Goal: Task Accomplishment & Management: Manage account settings

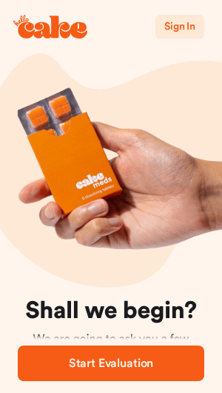
click at [174, 359] on span "Start Evaluation" at bounding box center [111, 363] width 139 height 18
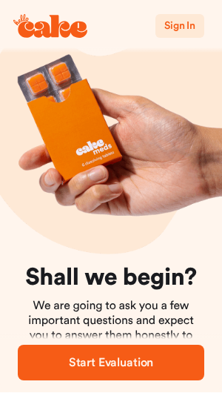
scroll to position [33, 0]
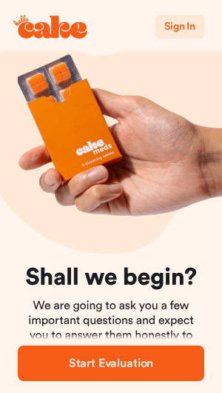
click at [177, 29] on span "Sign In" at bounding box center [180, 27] width 31 height 10
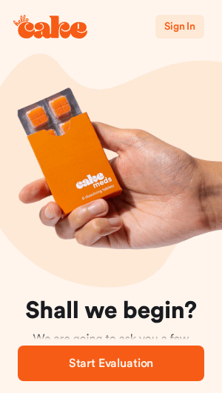
click at [162, 364] on span "Start Evaluation" at bounding box center [111, 363] width 139 height 18
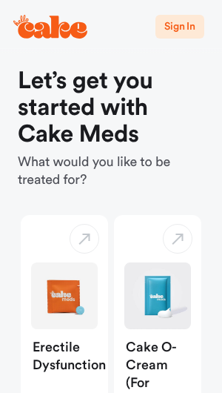
click at [171, 346] on div "Cake O-Cream (for Women)" at bounding box center [158, 376] width 88 height 94
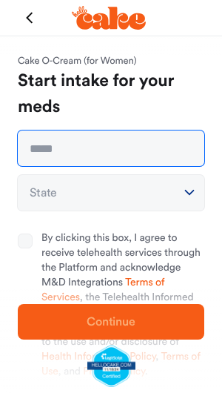
click at [145, 134] on input "text" at bounding box center [111, 149] width 187 height 36
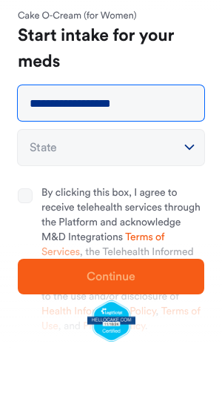
type input "**********"
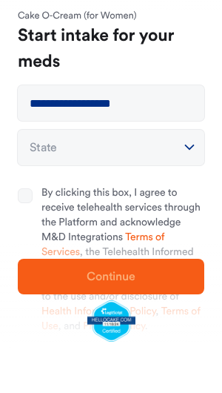
click at [156, 175] on button "State" at bounding box center [111, 193] width 187 height 36
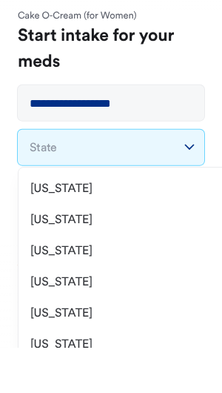
scroll to position [45, 0]
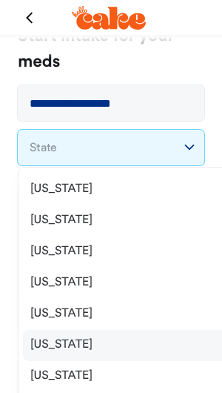
click at [131, 349] on div "[US_STATE]" at bounding box center [133, 345] width 220 height 31
select select "**"
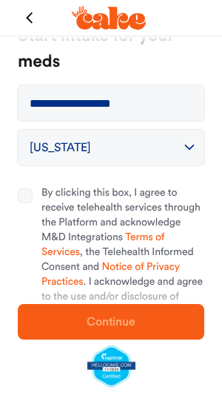
click at [19, 200] on button "By clicking this box, I agree to receive telehealth services through the Platfo…" at bounding box center [25, 195] width 15 height 15
click at [156, 318] on span "Continue" at bounding box center [111, 322] width 139 height 18
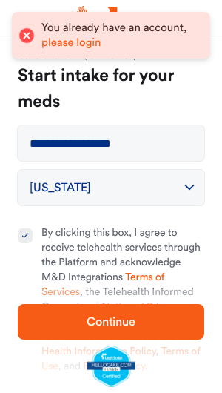
scroll to position [0, 0]
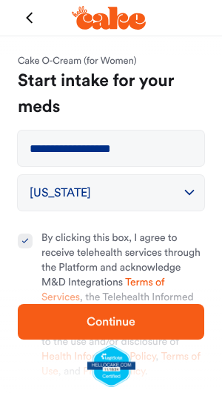
click at [160, 318] on span "Continue" at bounding box center [111, 322] width 139 height 18
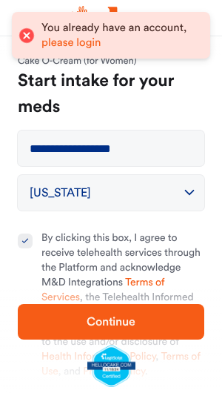
click at [158, 27] on div "You already have an account, please login" at bounding box center [119, 35] width 154 height 29
click at [88, 43] on link "please login" at bounding box center [72, 42] width 60 height 11
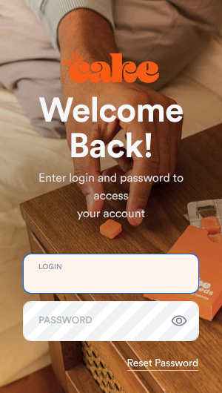
click at [148, 280] on input "email" at bounding box center [111, 273] width 175 height 39
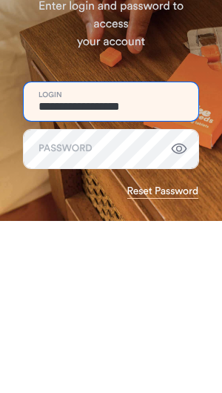
type input "**********"
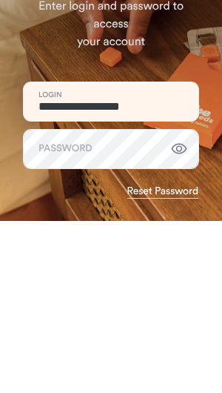
scroll to position [172, 0]
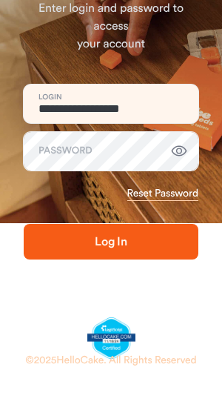
click at [175, 190] on link "Reset Password" at bounding box center [163, 193] width 71 height 15
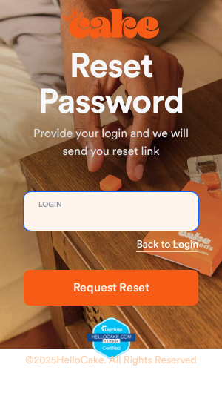
click at [162, 197] on input "email" at bounding box center [111, 211] width 175 height 39
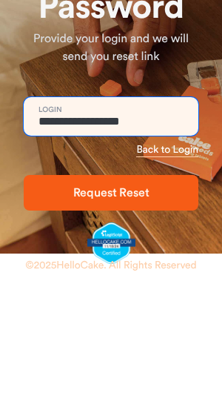
type input "**********"
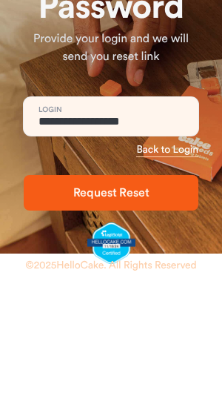
click at [177, 270] on button "Request Reset" at bounding box center [111, 288] width 175 height 36
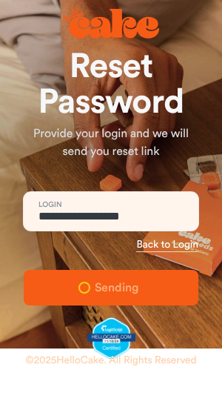
scroll to position [0, 0]
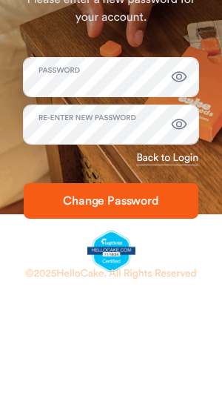
scroll to position [107, 0]
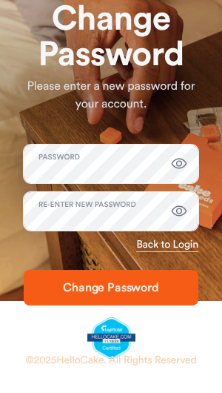
click at [66, 282] on span "Change Password" at bounding box center [111, 288] width 96 height 12
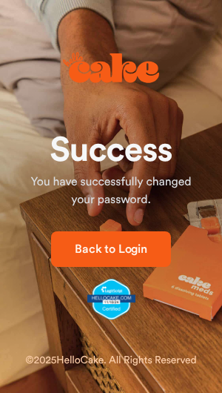
scroll to position [0, 0]
click at [78, 243] on span "Back to Login" at bounding box center [111, 249] width 73 height 12
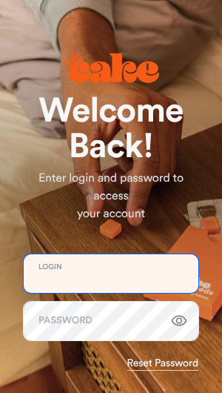
click at [162, 276] on input "email" at bounding box center [111, 273] width 175 height 39
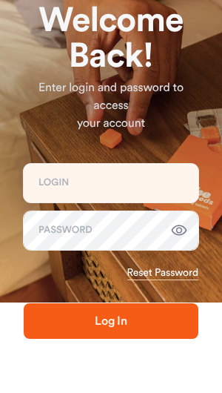
scroll to position [90, 0]
type input "**********"
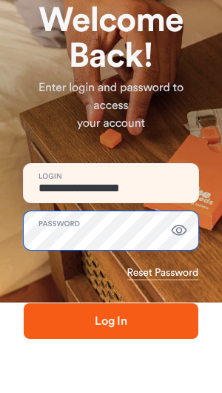
click at [111, 321] on button "Log In" at bounding box center [111, 321] width 175 height 36
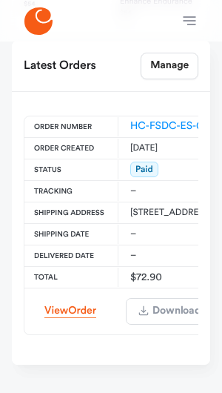
scroll to position [806, 0]
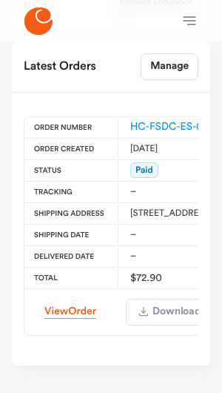
click at [68, 309] on span "Order" at bounding box center [82, 311] width 28 height 10
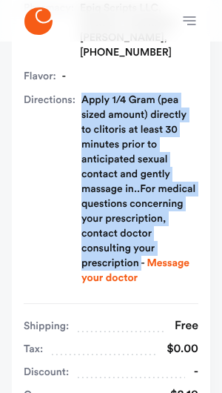
scroll to position [477, 0]
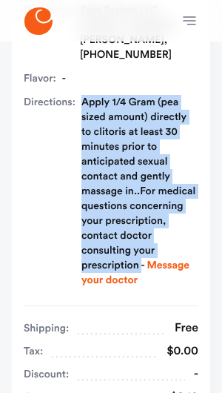
click at [27, 240] on span "Directions:" at bounding box center [50, 191] width 52 height 193
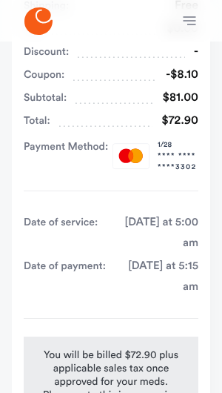
scroll to position [800, 0]
